Goal: Information Seeking & Learning: Check status

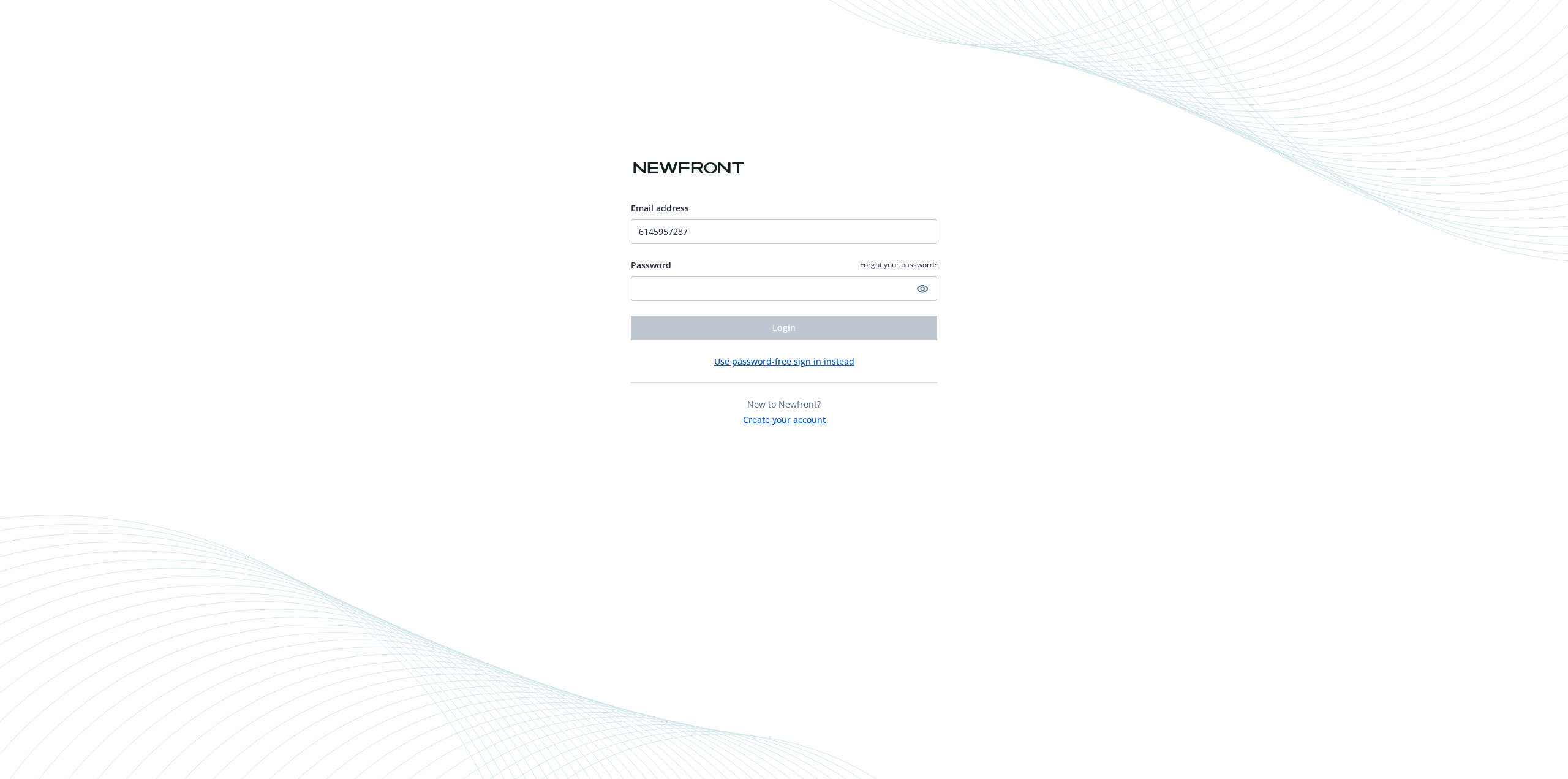
click at [1047, 367] on div "Email address 6145957287 Password Forgot your password? Login Use password-free…" at bounding box center [784, 390] width 1568 height 779
click at [645, 389] on div "Email address 6145957287 Password Forgot your password? Login Use password-free…" at bounding box center [784, 314] width 306 height 224
click at [749, 236] on input "6145957287" at bounding box center [784, 231] width 306 height 24
type input "[EMAIL_ADDRESS][PERSON_NAME][DOMAIN_NAME]"
click at [779, 325] on span "Login" at bounding box center [784, 328] width 24 height 12
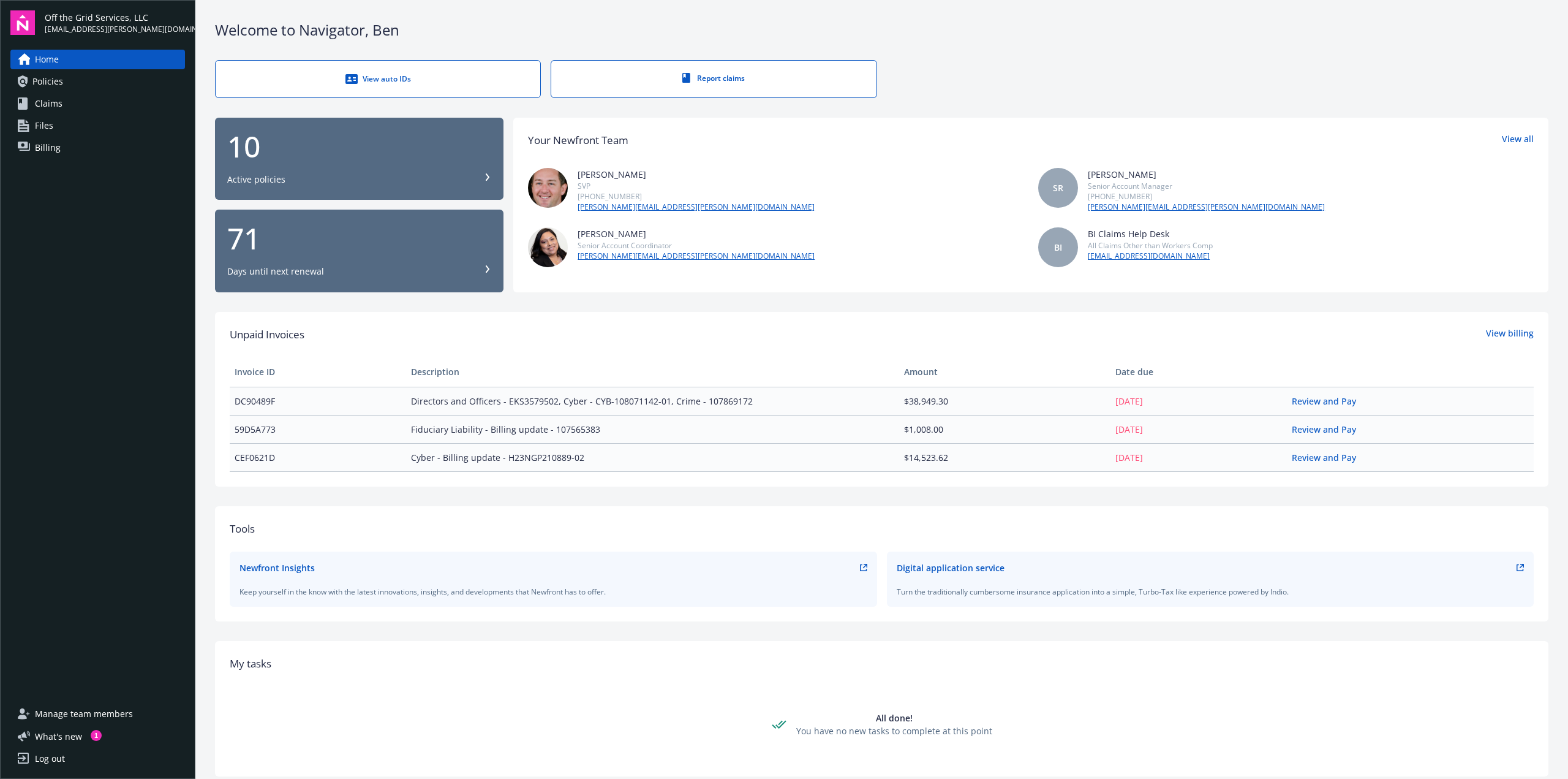
click at [40, 126] on span "Files" at bounding box center [44, 125] width 19 height 19
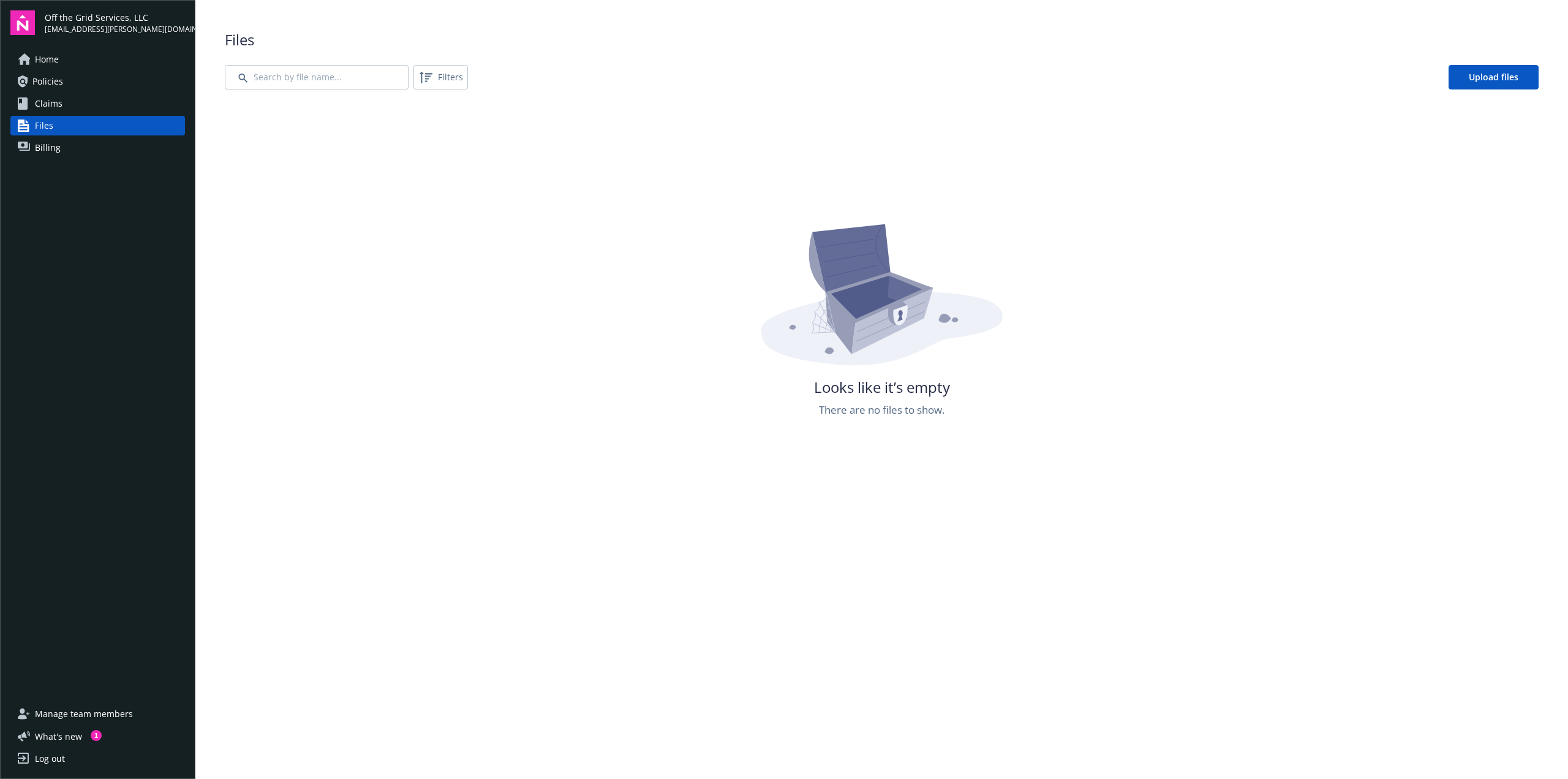
click at [40, 145] on span "Billing" at bounding box center [47, 148] width 26 height 19
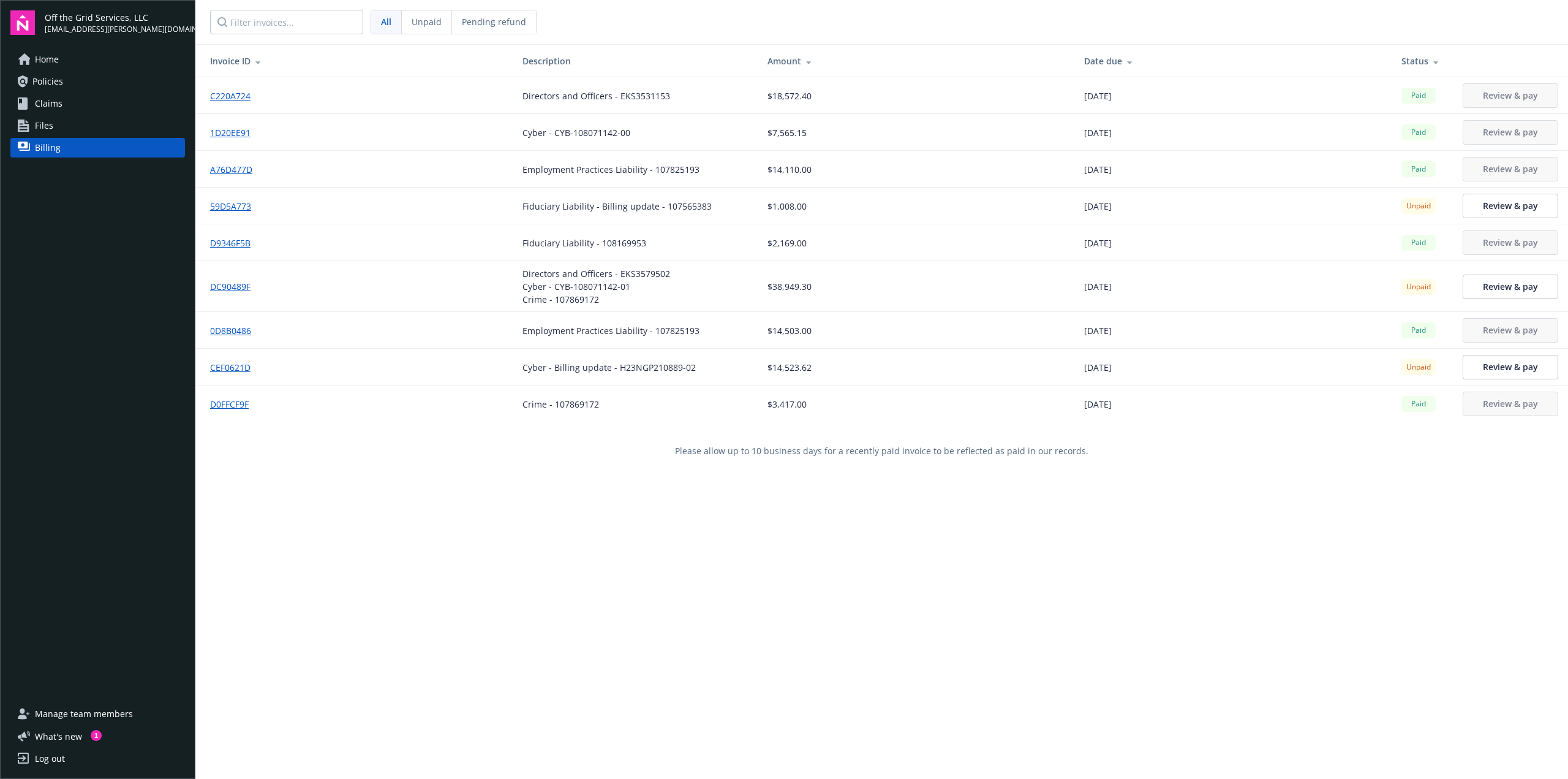
click at [51, 79] on span "Policies" at bounding box center [48, 81] width 30 height 19
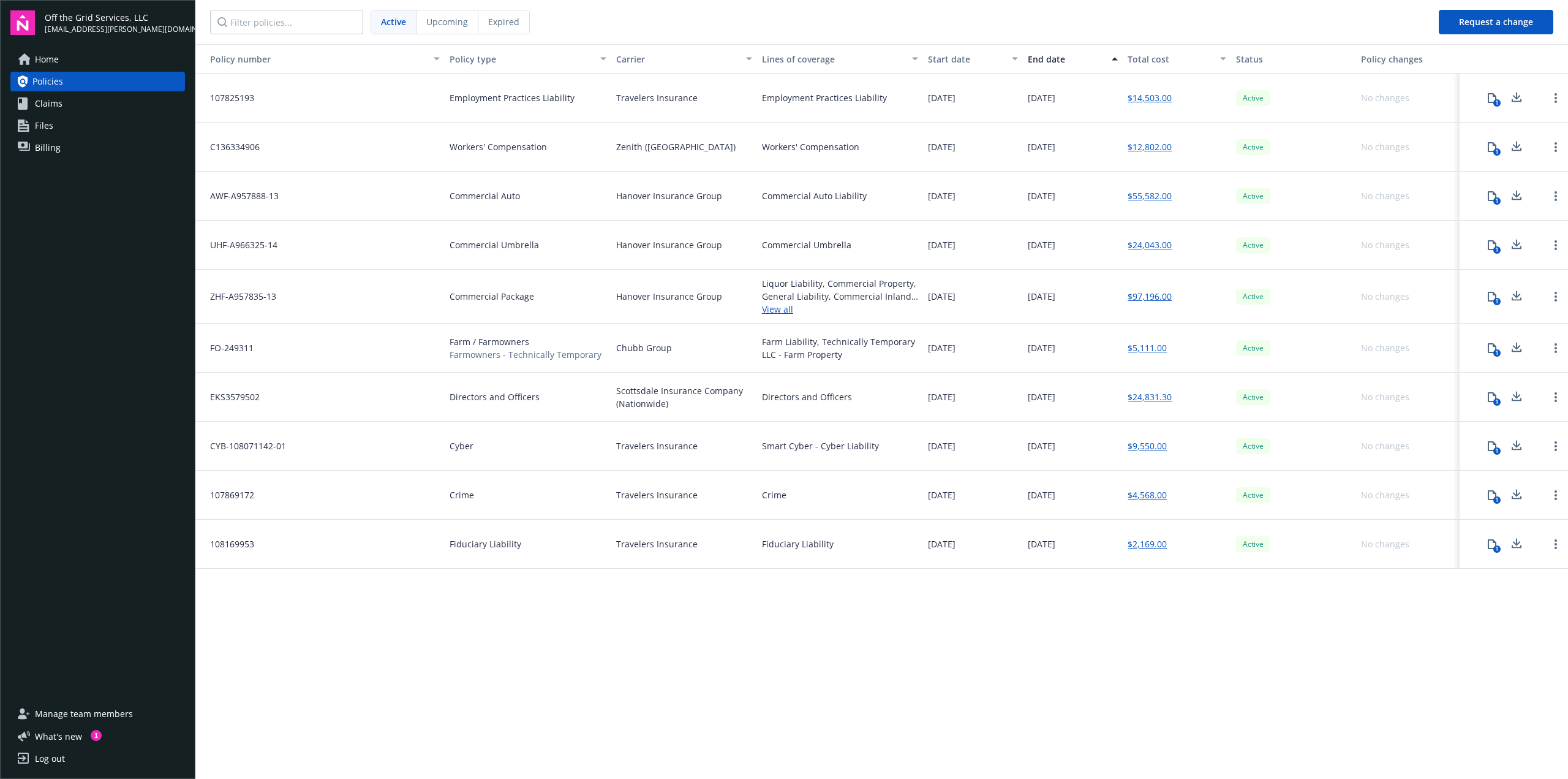
click at [774, 309] on link "View all" at bounding box center [840, 309] width 157 height 13
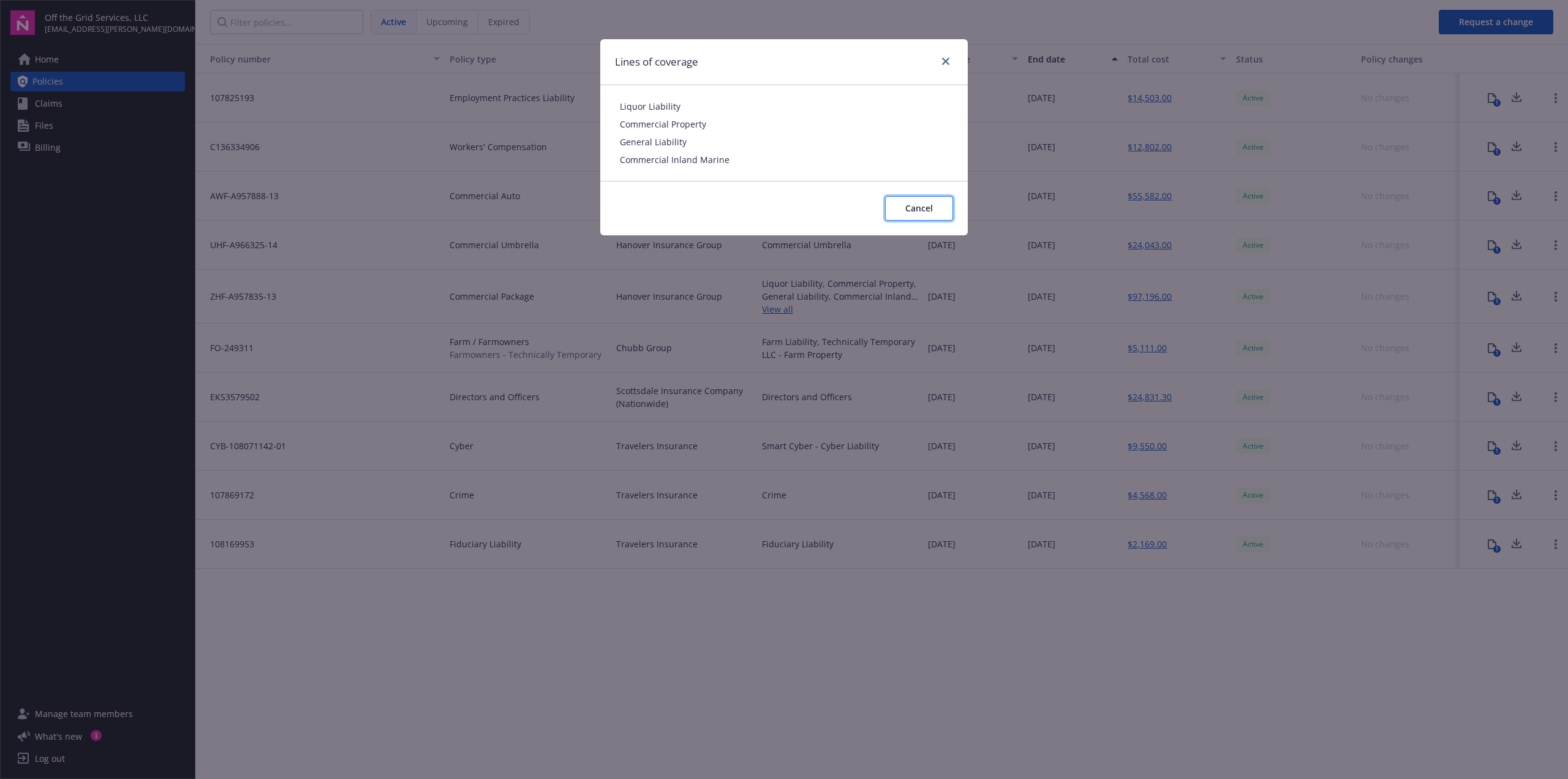
click at [924, 205] on span "Cancel" at bounding box center [918, 208] width 28 height 12
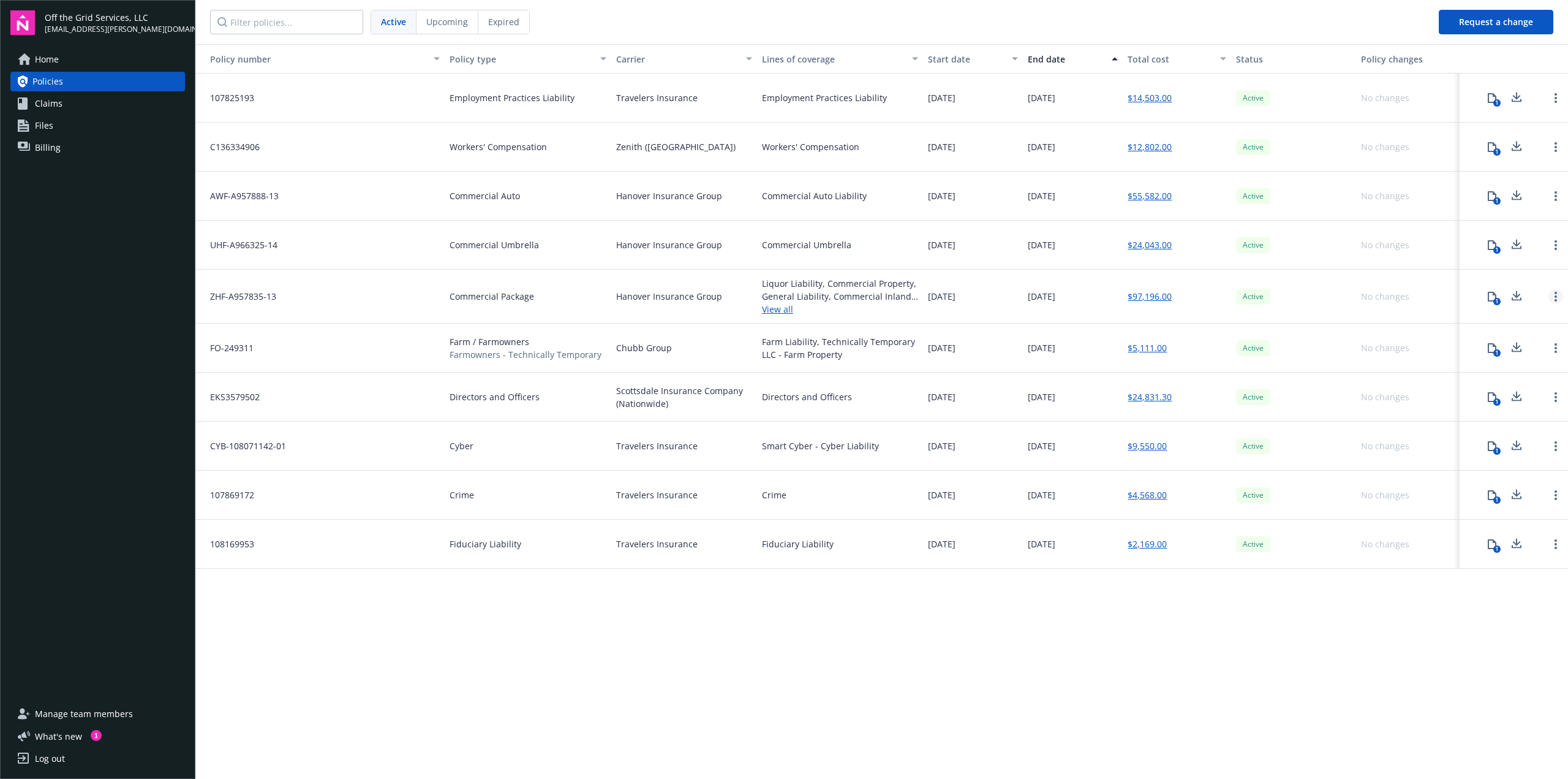
click at [1555, 294] on icon "Open options" at bounding box center [1555, 297] width 3 height 10
click at [1317, 299] on div "Active" at bounding box center [1293, 297] width 125 height 54
click at [1490, 301] on button "1" at bounding box center [1491, 296] width 24 height 24
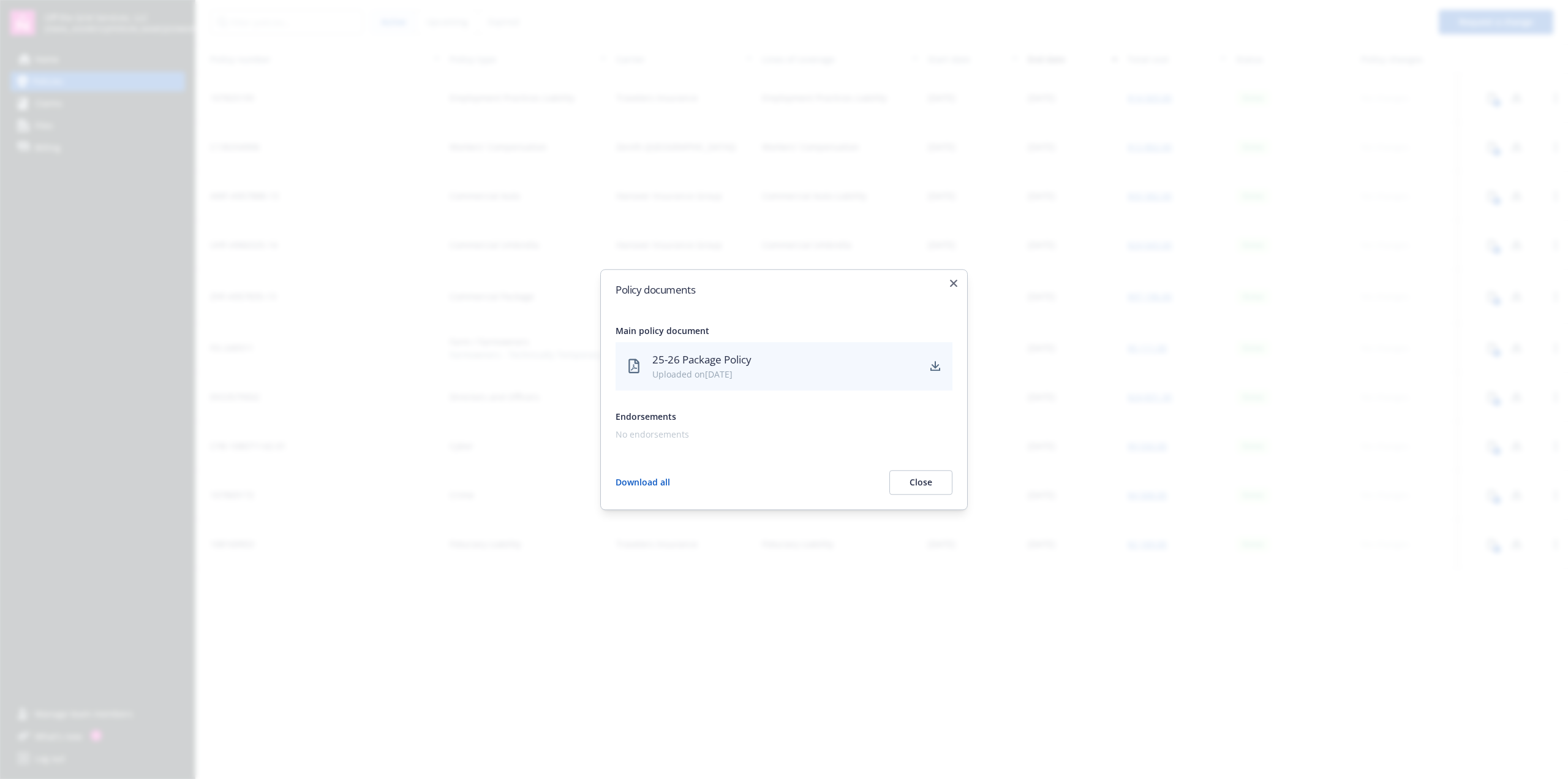
click at [748, 369] on div "Uploaded on 07/18/2025" at bounding box center [784, 373] width 265 height 13
click at [923, 480] on button "Close" at bounding box center [920, 481] width 63 height 24
